Goal: Check status

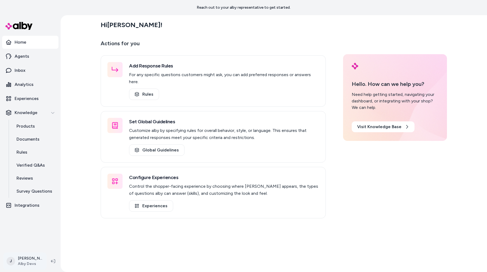
click at [26, 261] on html "Reach out to your alby representative to get started. Home Agents Inbox Analyti…" at bounding box center [243, 136] width 487 height 272
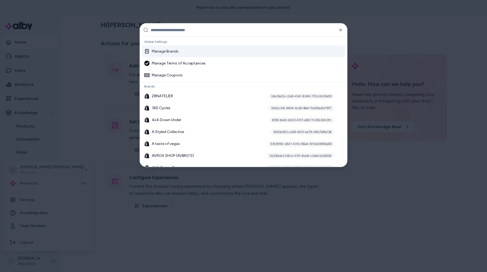
click at [99, 223] on div at bounding box center [243, 136] width 487 height 272
type input "***"
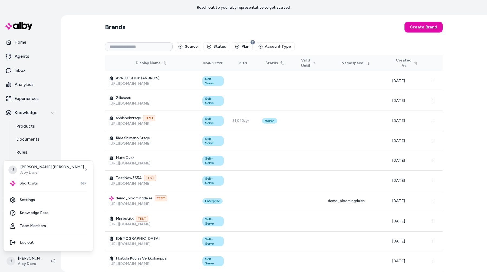
click at [212, 31] on html "Reach out to your alby representative to get started. Home Agents Inbox Analyti…" at bounding box center [243, 136] width 487 height 272
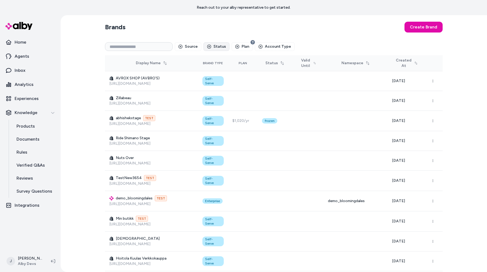
click at [217, 46] on button "Status" at bounding box center [217, 46] width 26 height 9
click at [261, 47] on icon "button" at bounding box center [261, 46] width 0 height 1
click at [264, 29] on section "Brands Create Brand" at bounding box center [274, 26] width 338 height 15
click at [259, 48] on icon "button" at bounding box center [261, 46] width 4 height 4
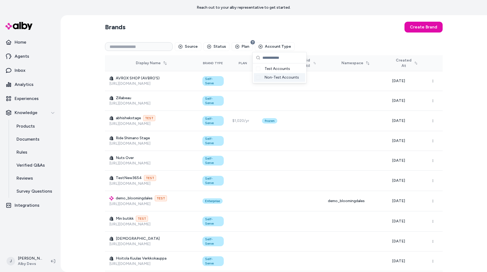
click at [273, 76] on span "Non-Test Accounts" at bounding box center [282, 77] width 34 height 5
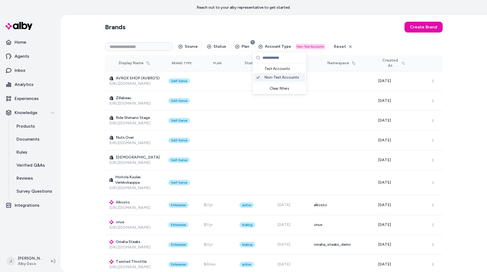
click at [283, 31] on section "Brands Create Brand" at bounding box center [274, 26] width 338 height 15
click at [193, 43] on button "Source" at bounding box center [188, 46] width 27 height 9
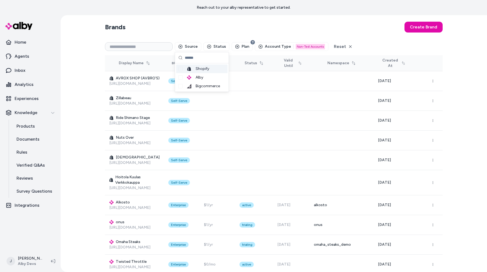
click at [204, 68] on span "Shopify" at bounding box center [203, 68] width 14 height 5
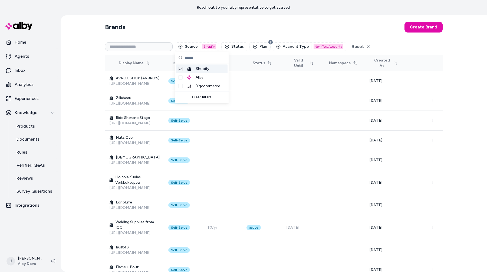
click at [220, 27] on section "Brands Create Brand" at bounding box center [274, 26] width 338 height 15
click at [240, 44] on button "Status" at bounding box center [234, 46] width 26 height 9
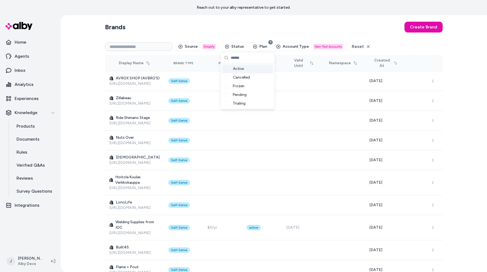
click at [244, 66] on div "Active" at bounding box center [247, 68] width 51 height 9
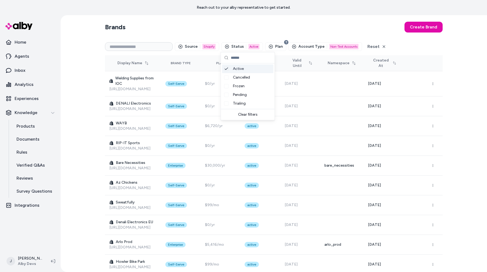
click at [247, 28] on section "Brands Create Brand" at bounding box center [274, 26] width 338 height 15
click at [246, 43] on button "Status 1 Active" at bounding box center [242, 46] width 42 height 9
click at [244, 103] on span "Trialing" at bounding box center [239, 103] width 13 height 5
click at [262, 34] on section "Brands Create Brand" at bounding box center [274, 26] width 338 height 15
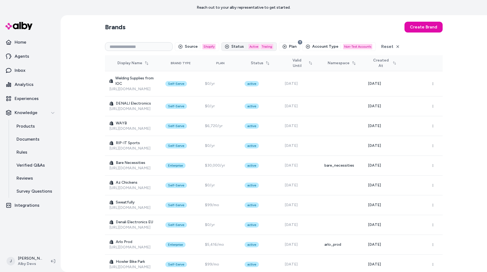
click at [252, 45] on div "Active" at bounding box center [254, 46] width 11 height 5
click at [243, 104] on span "Trialing" at bounding box center [239, 103] width 13 height 5
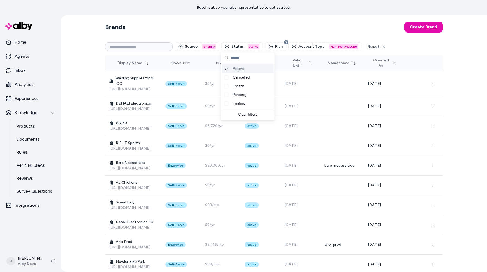
click at [255, 27] on section "Brands Create Brand" at bounding box center [274, 26] width 338 height 15
